Goal: Information Seeking & Learning: Learn about a topic

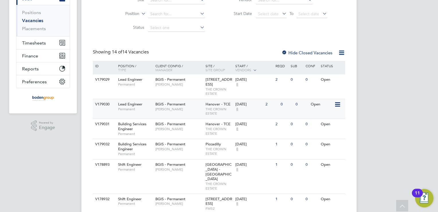
scroll to position [86, 0]
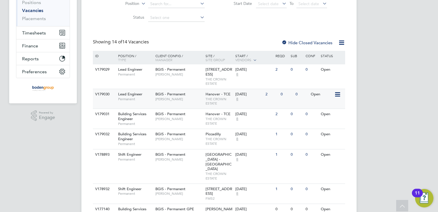
drag, startPoint x: 188, startPoint y: 81, endPoint x: 163, endPoint y: 103, distance: 33.7
click at [163, 101] on span "[PERSON_NAME]" at bounding box center [178, 99] width 47 height 5
click at [161, 77] on div "BGIS - Permanent Alastair Rutherford" at bounding box center [179, 71] width 50 height 15
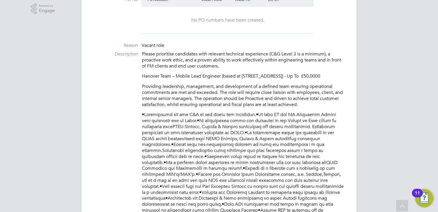
scroll to position [229, 0]
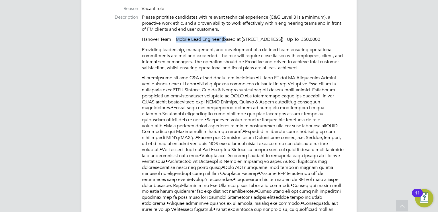
drag, startPoint x: 177, startPoint y: 40, endPoint x: 226, endPoint y: 38, distance: 49.1
click at [226, 38] on p "Hanover Team – Mobile Lead Engineer (based at [STREET_ADDRESS]) - Up To £50,0000" at bounding box center [243, 39] width 203 height 6
click at [304, 38] on p "Hanover Team – Mobile Lead Engineer (based at [STREET_ADDRESS]) - Up To £50,0000" at bounding box center [243, 39] width 203 height 6
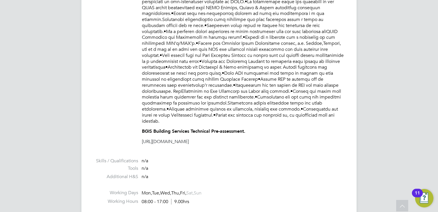
scroll to position [402, 0]
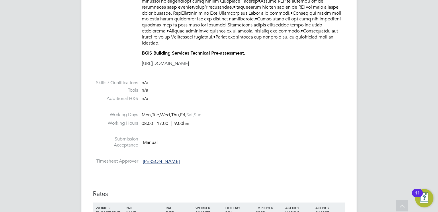
drag, startPoint x: 138, startPoint y: 66, endPoint x: 260, endPoint y: 65, distance: 121.9
copy link "[URL][DOMAIN_NAME]"
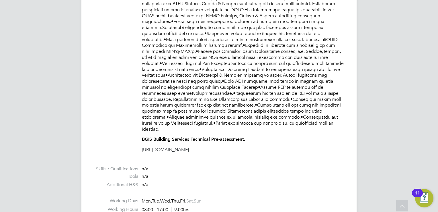
scroll to position [201, 0]
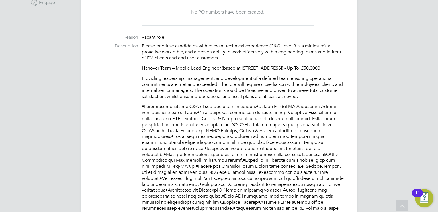
click at [256, 93] on p "Providing leadership, management, and development of a defined team ensuring op…" at bounding box center [243, 87] width 203 height 24
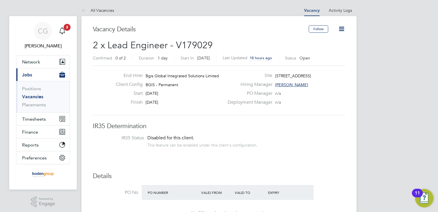
scroll to position [17, 40]
drag, startPoint x: 325, startPoint y: 74, endPoint x: 276, endPoint y: 75, distance: 48.5
click at [276, 75] on div "Site 10 New Burlington Street" at bounding box center [285, 77] width 123 height 9
copy span "10 New Burlington Street"
